Goal: Communication & Community: Answer question/provide support

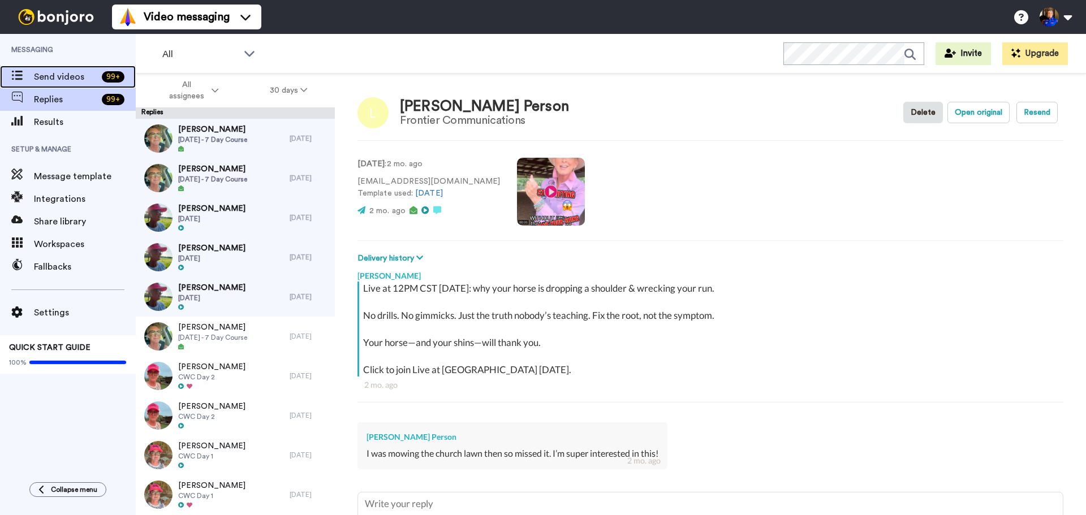
click at [51, 75] on span "Send videos" at bounding box center [65, 77] width 63 height 14
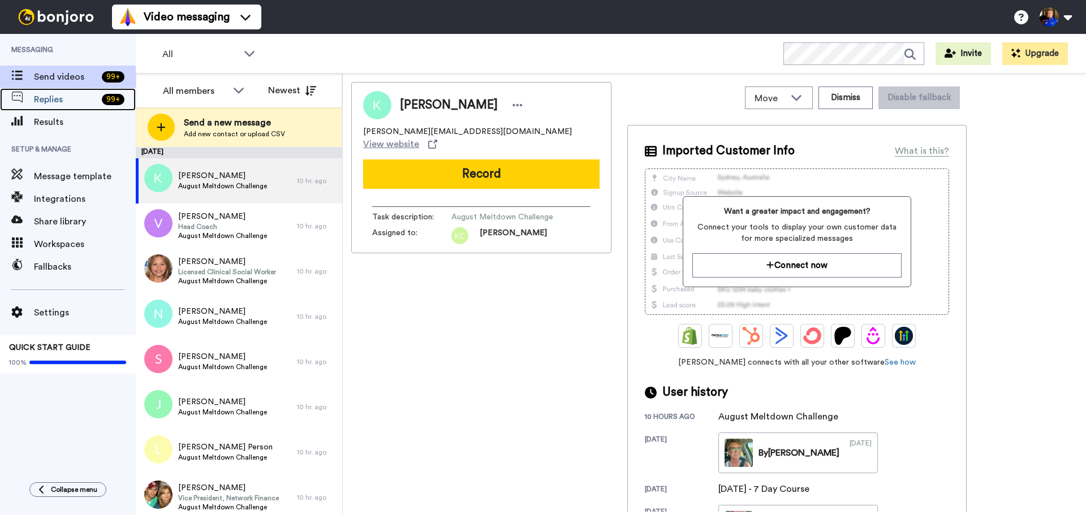
click at [56, 97] on span "Replies" at bounding box center [65, 100] width 63 height 14
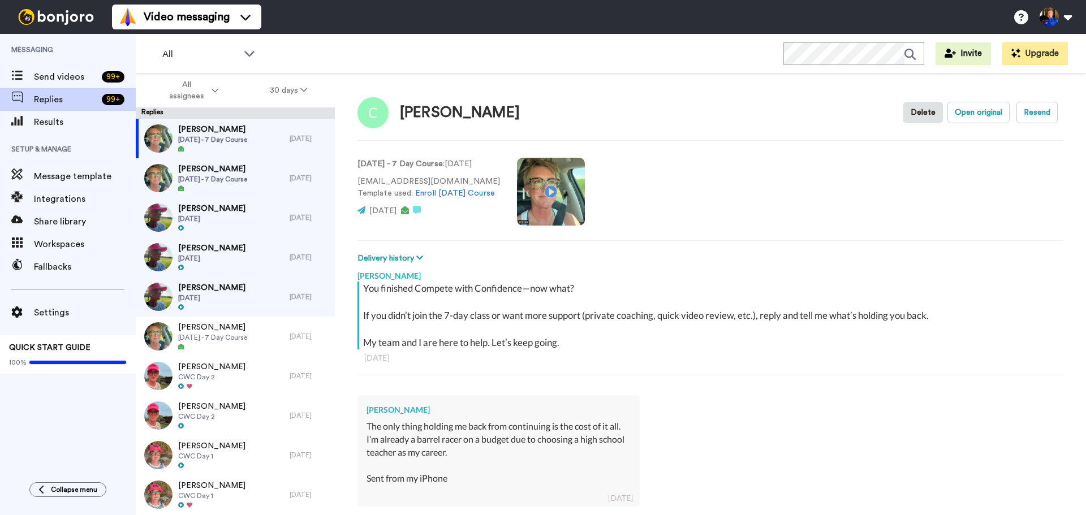
type textarea "x"
